Goal: Book appointment/travel/reservation

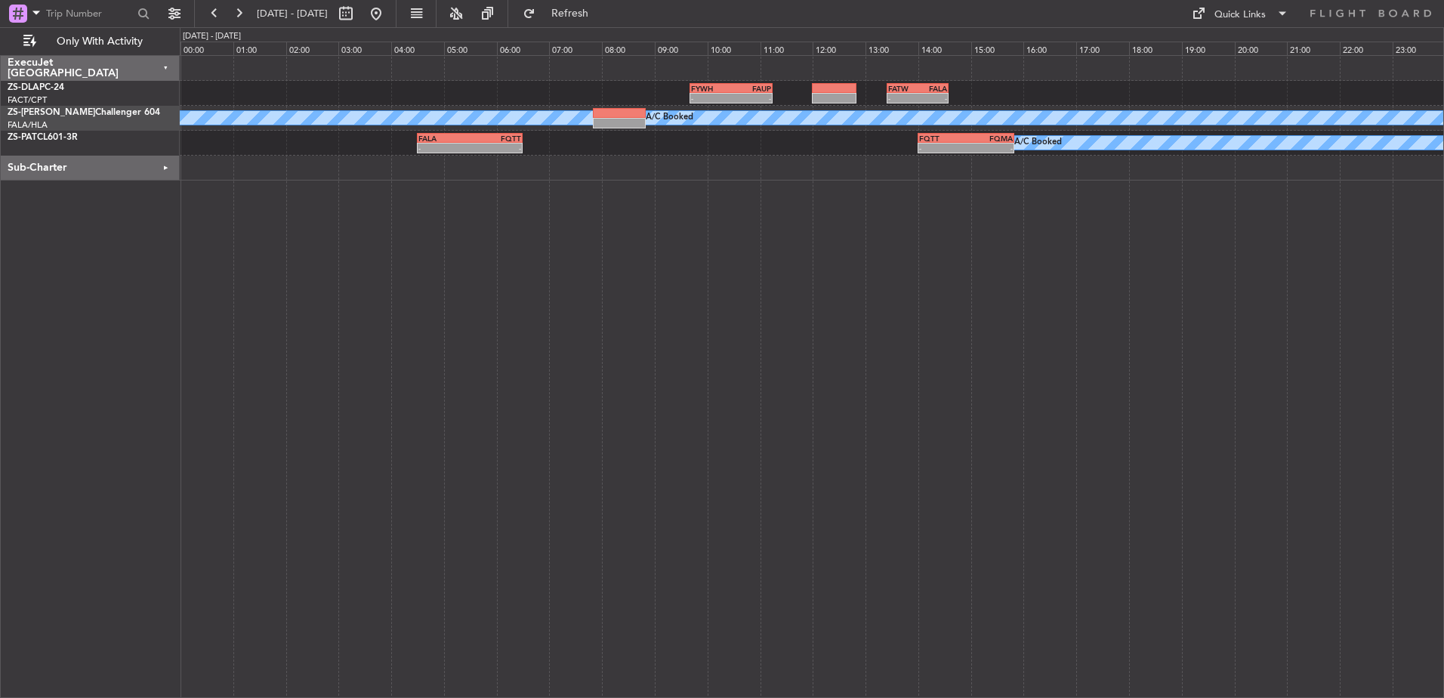
click at [320, 15] on span "[DATE] - [DATE]" at bounding box center [292, 14] width 71 height 14
click at [358, 13] on button at bounding box center [346, 14] width 24 height 24
select select "9"
select select "2025"
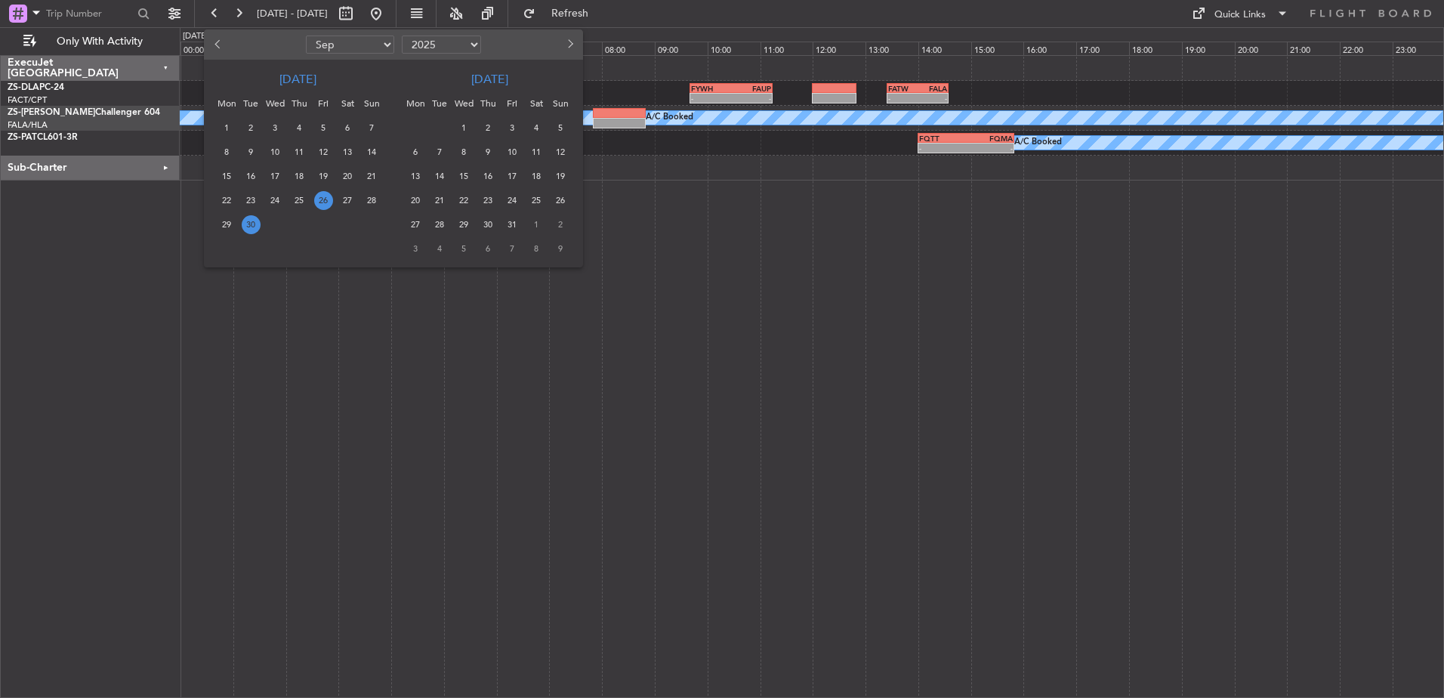
click at [329, 198] on span "26" at bounding box center [323, 200] width 19 height 19
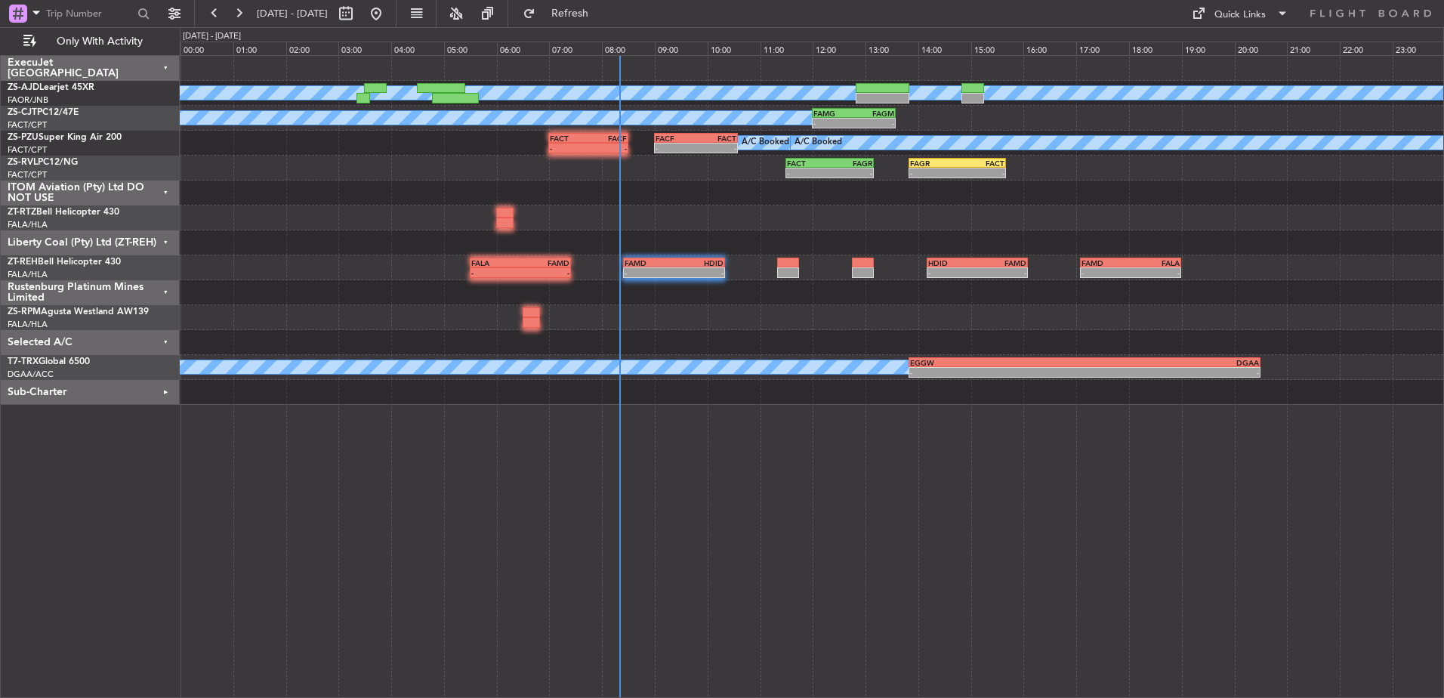
click at [165, 239] on div "Liberty Coal (Pty) Ltd (ZT-REH)" at bounding box center [90, 242] width 179 height 25
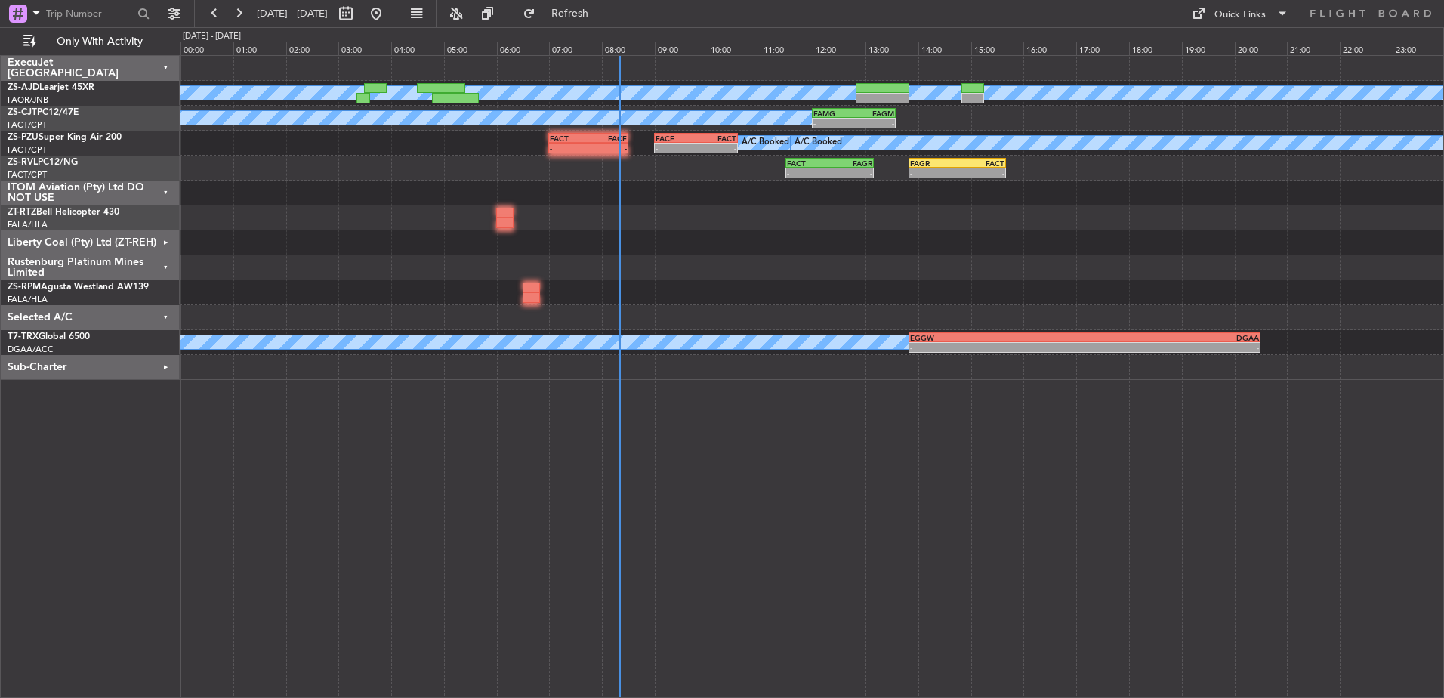
click at [167, 266] on div "Rustenburg Platinum Mines Limited" at bounding box center [90, 267] width 179 height 25
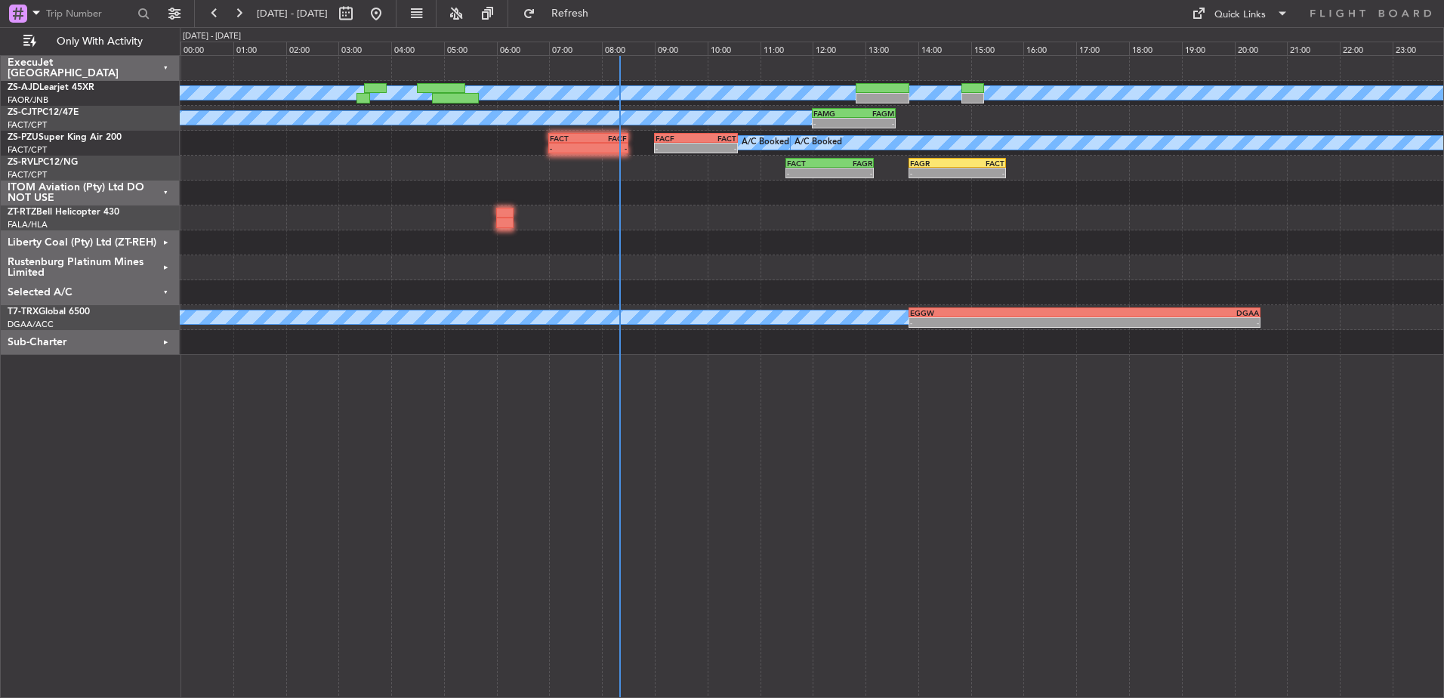
click at [168, 292] on div "Selected A/C" at bounding box center [90, 292] width 179 height 25
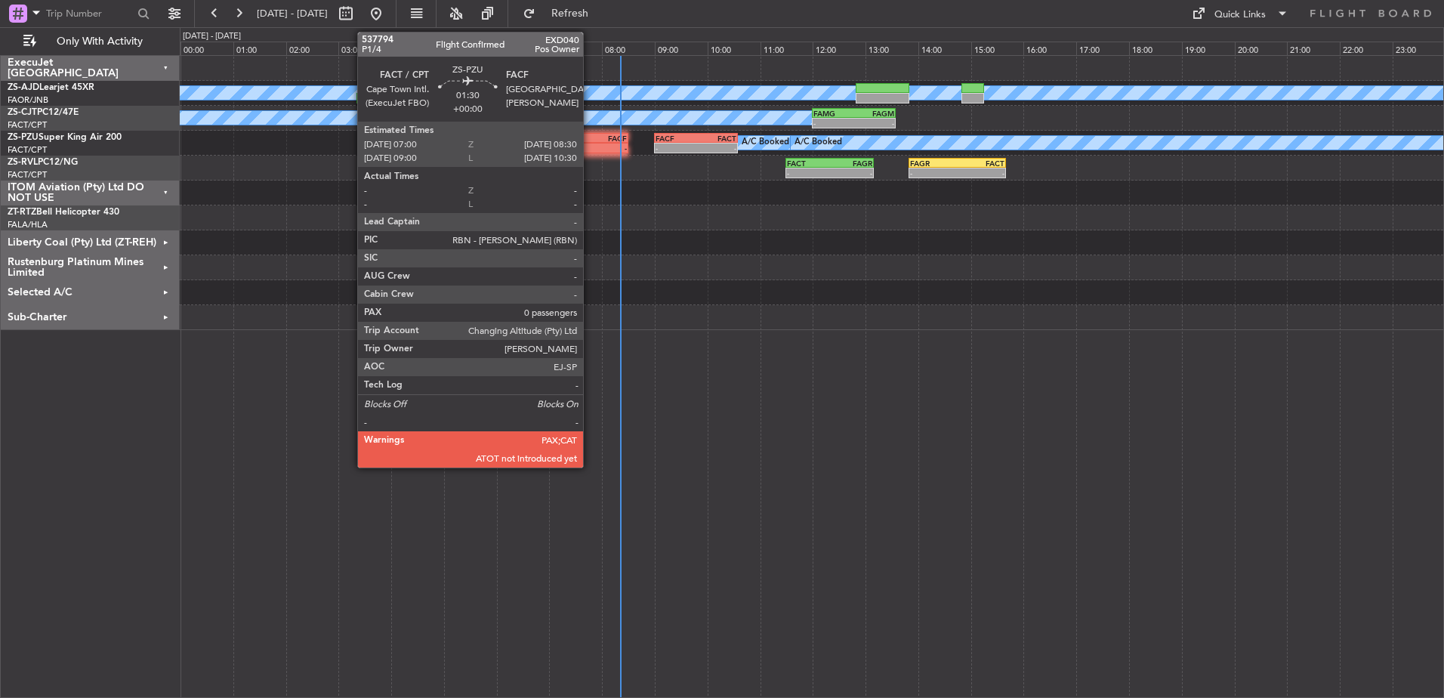
click at [590, 135] on div "FACF" at bounding box center [607, 138] width 39 height 9
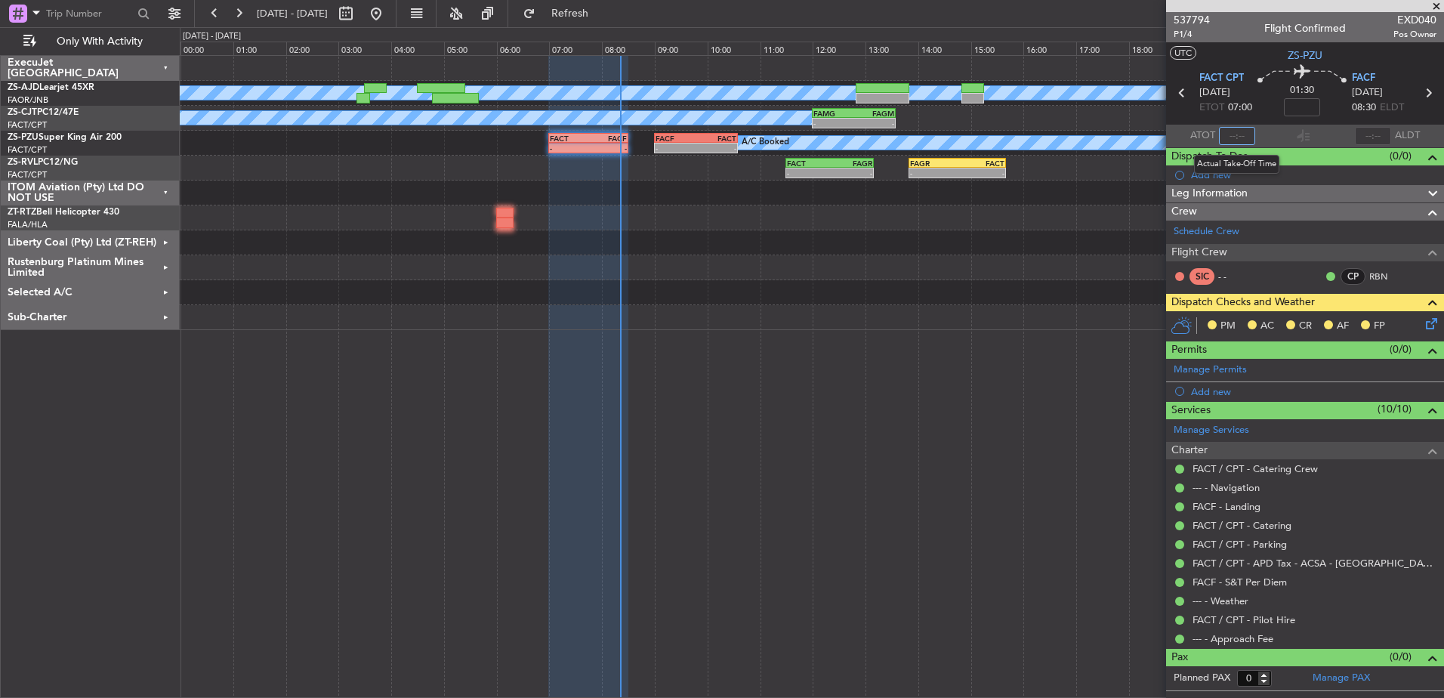
click at [1241, 134] on input "text" at bounding box center [1237, 136] width 36 height 18
type input "07:04"
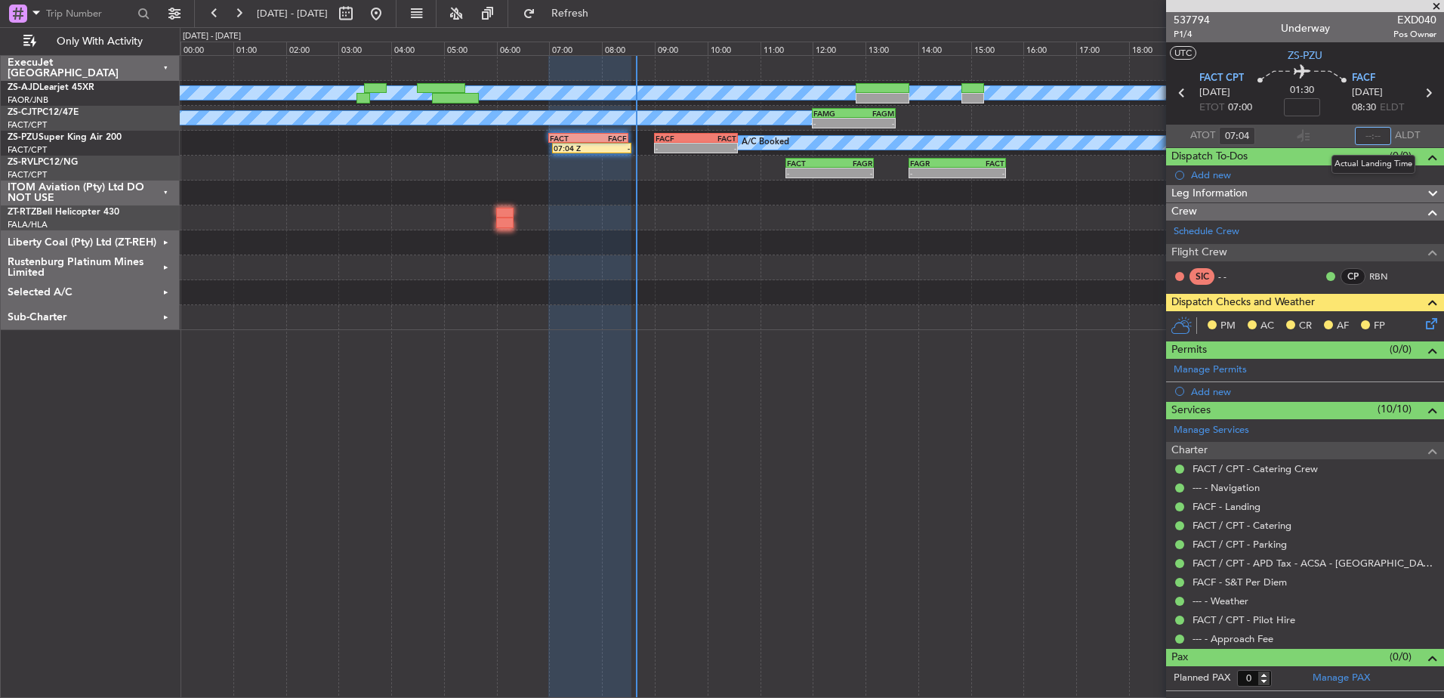
click at [1377, 135] on input "text" at bounding box center [1373, 136] width 36 height 18
type input "08:20"
type input "09:04"
type input "10:20"
type input "07:04"
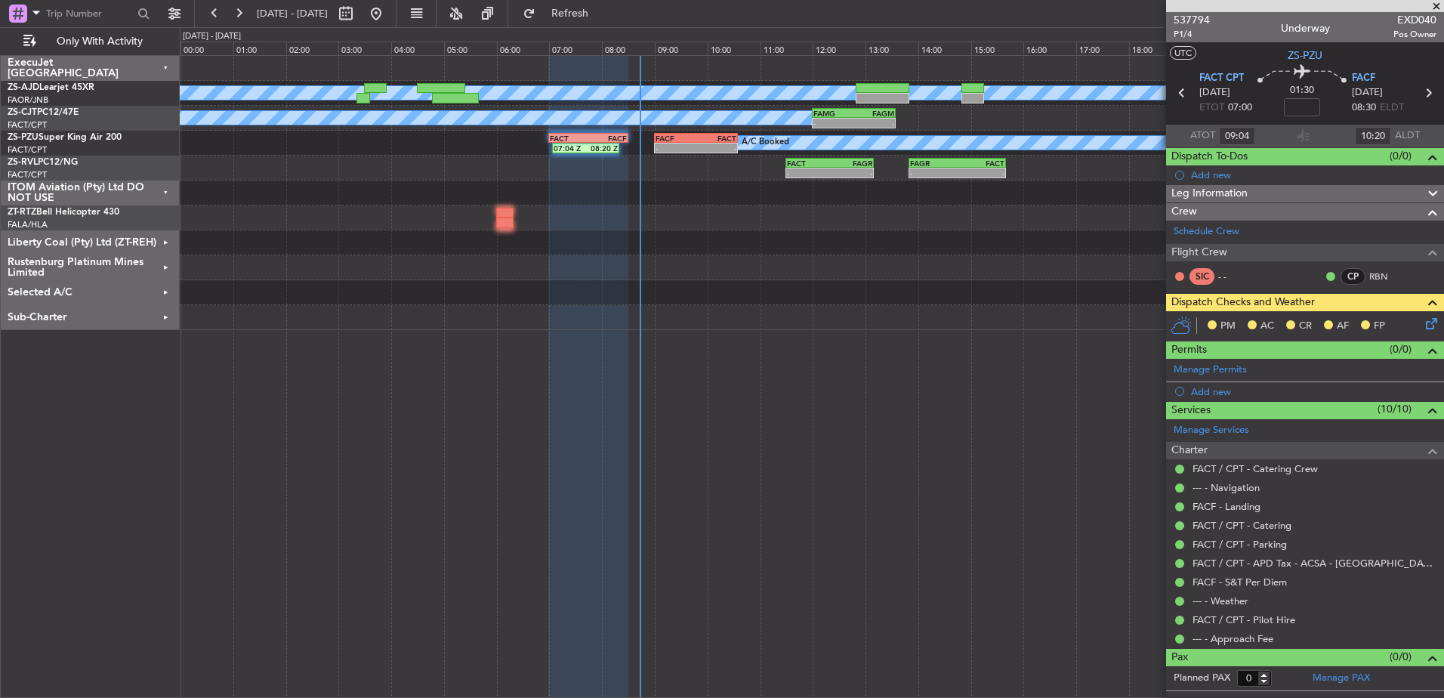
type input "08:20"
click at [1438, 5] on span at bounding box center [1436, 7] width 15 height 14
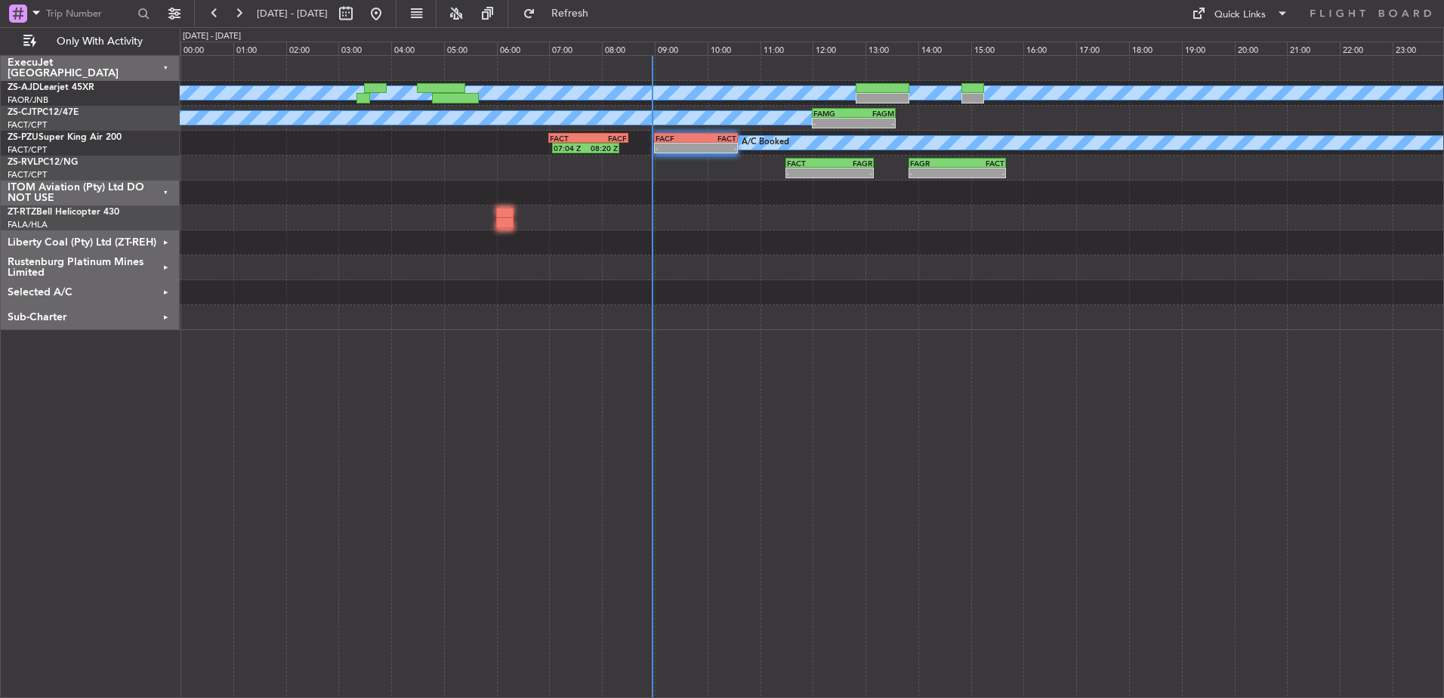
click at [165, 192] on div "ITOM Aviation (Pty) Ltd DO NOT USE" at bounding box center [90, 193] width 179 height 25
